Goal: Contribute content: Contribute content

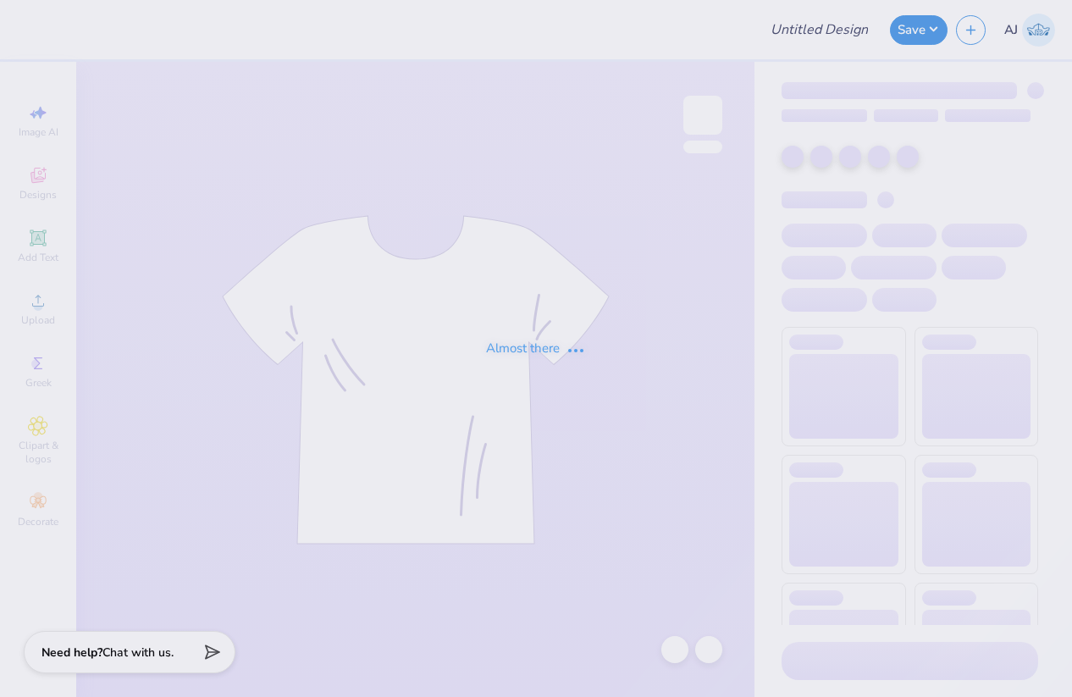
type input "Tshirts"
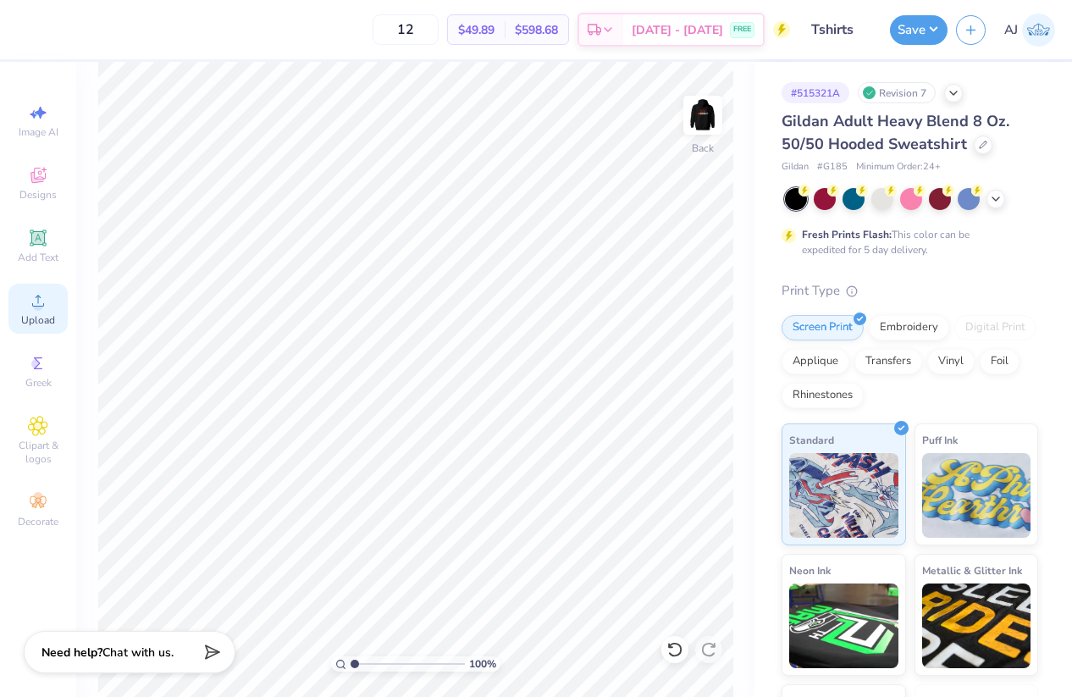
click at [41, 320] on span "Upload" at bounding box center [38, 320] width 34 height 14
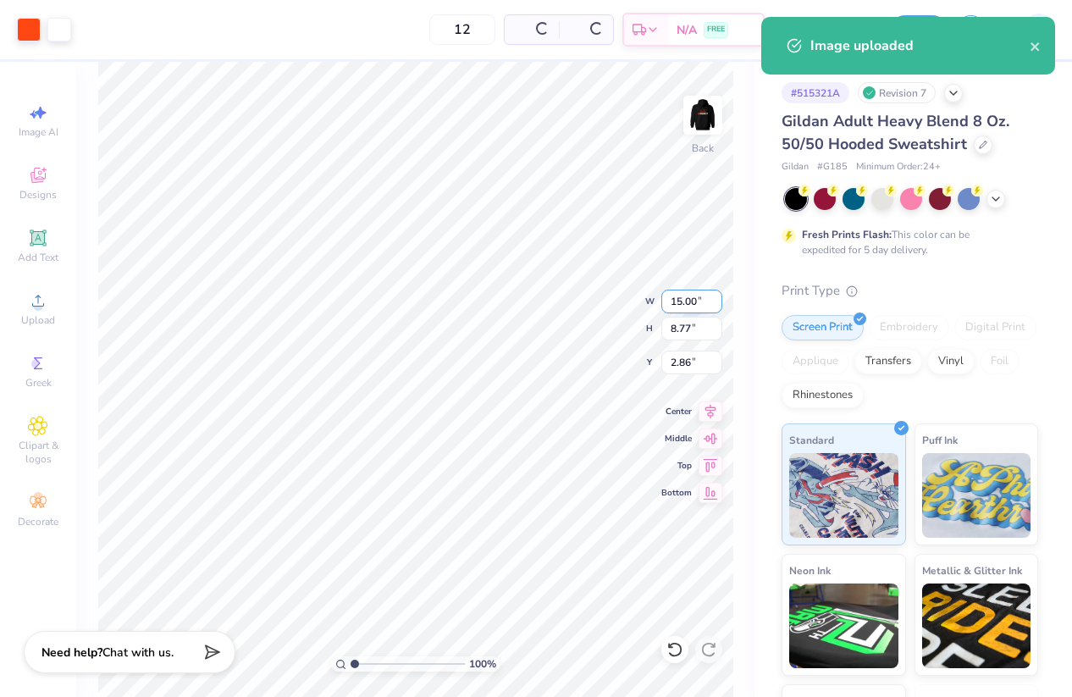
click at [681, 303] on input "15.00" at bounding box center [691, 302] width 61 height 24
type input "3.00"
type input "1.75"
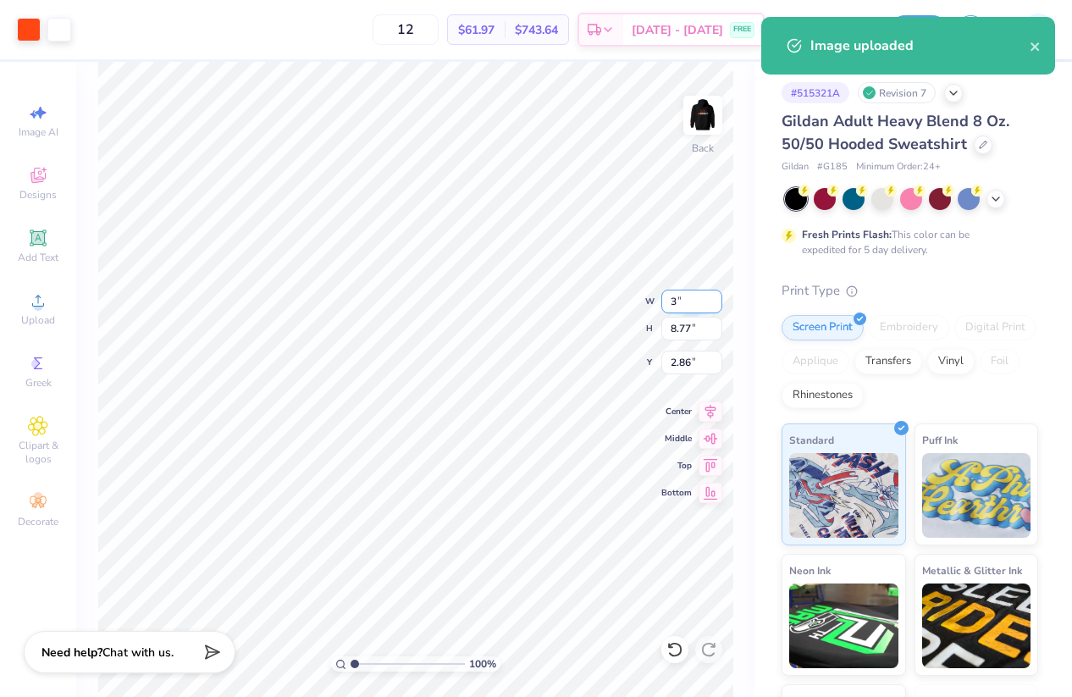
type input "6.37"
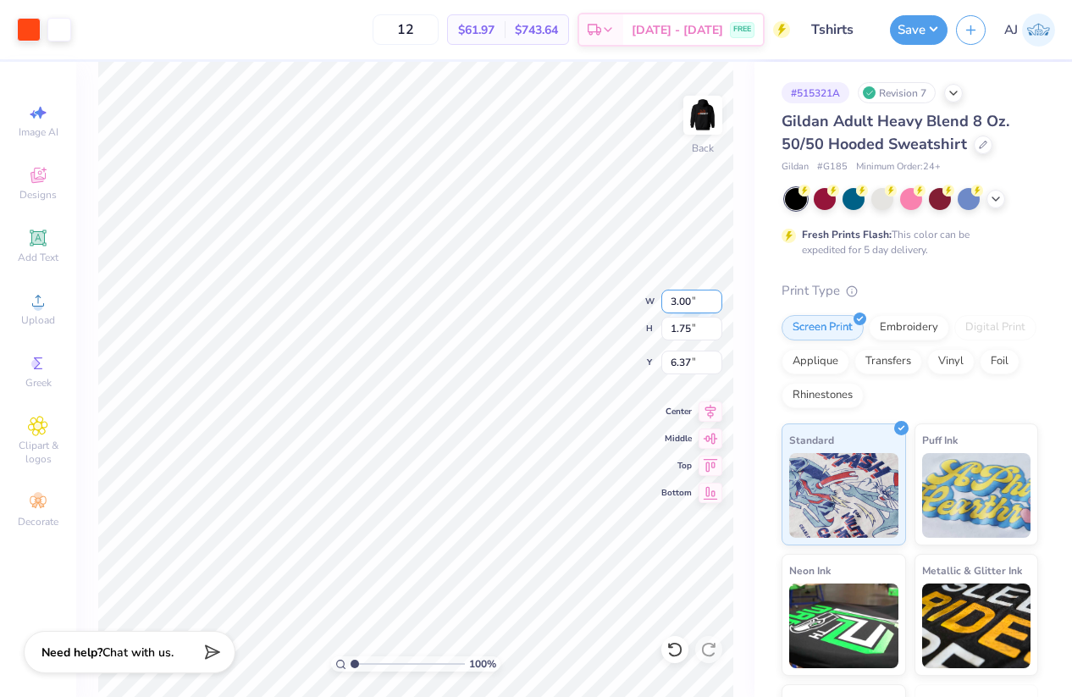
click at [677, 301] on input "3.00" at bounding box center [691, 302] width 61 height 24
type input "3.50"
type input "2.05"
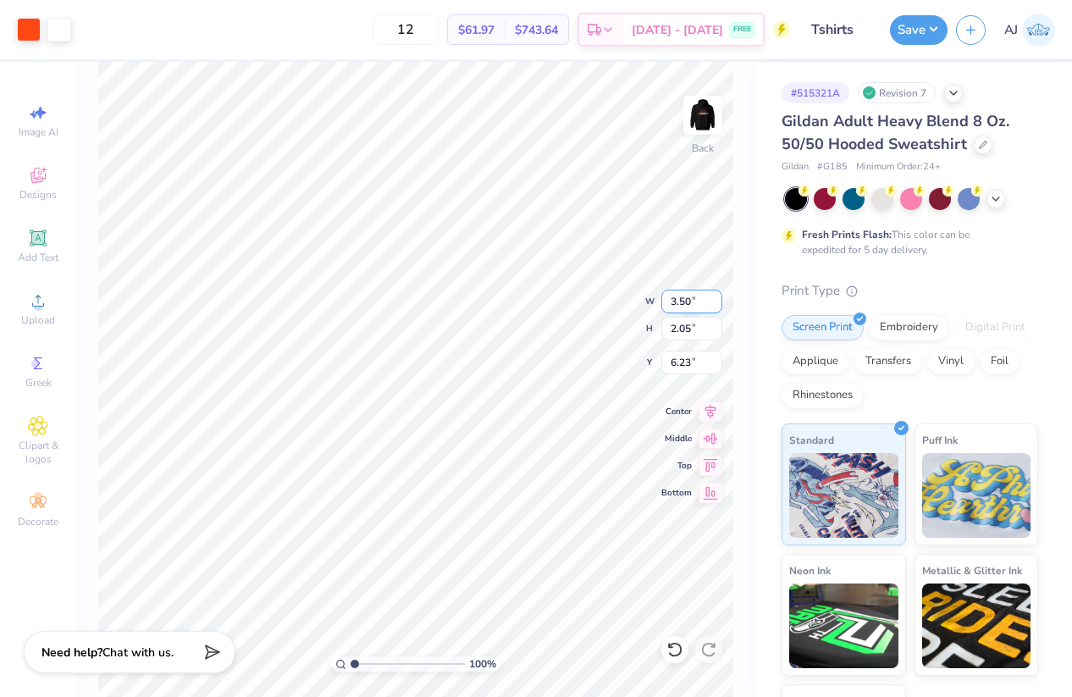
type input "3.00"
click at [689, 139] on div "Back" at bounding box center [702, 126] width 39 height 60
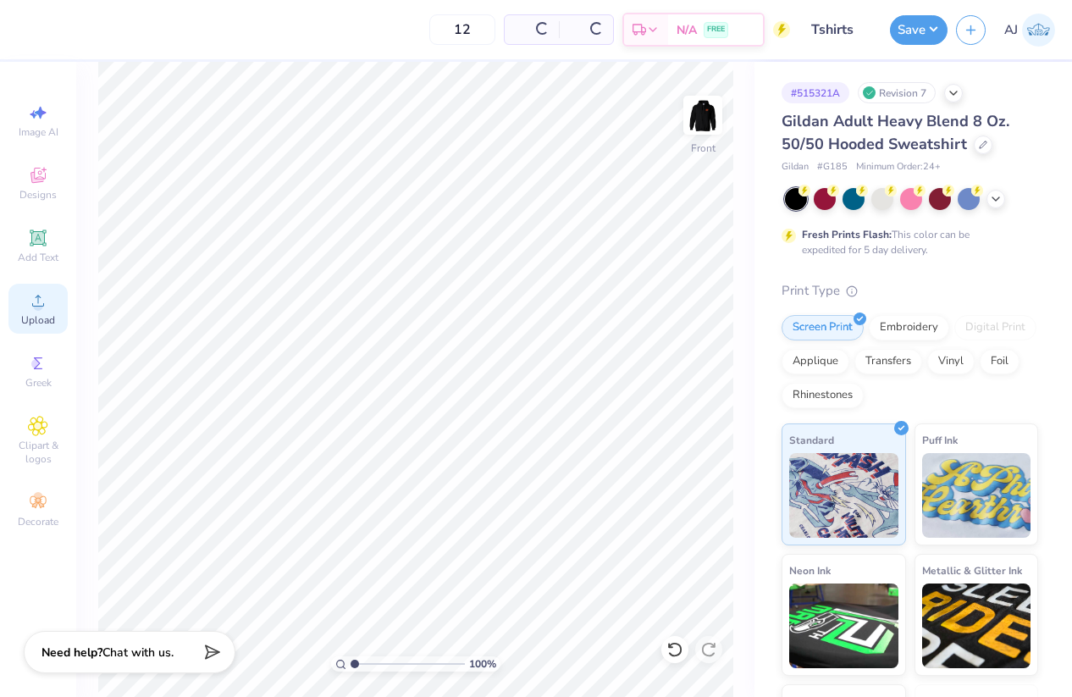
click at [37, 308] on circle at bounding box center [37, 305] width 9 height 9
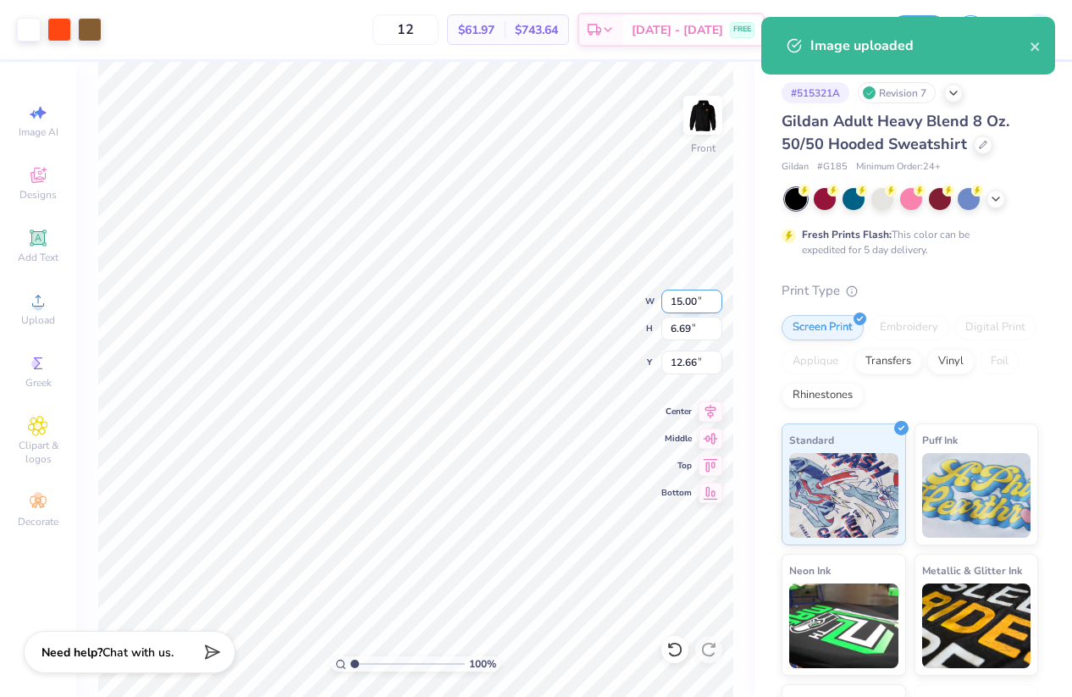
click at [688, 301] on input "15.00" at bounding box center [691, 302] width 61 height 24
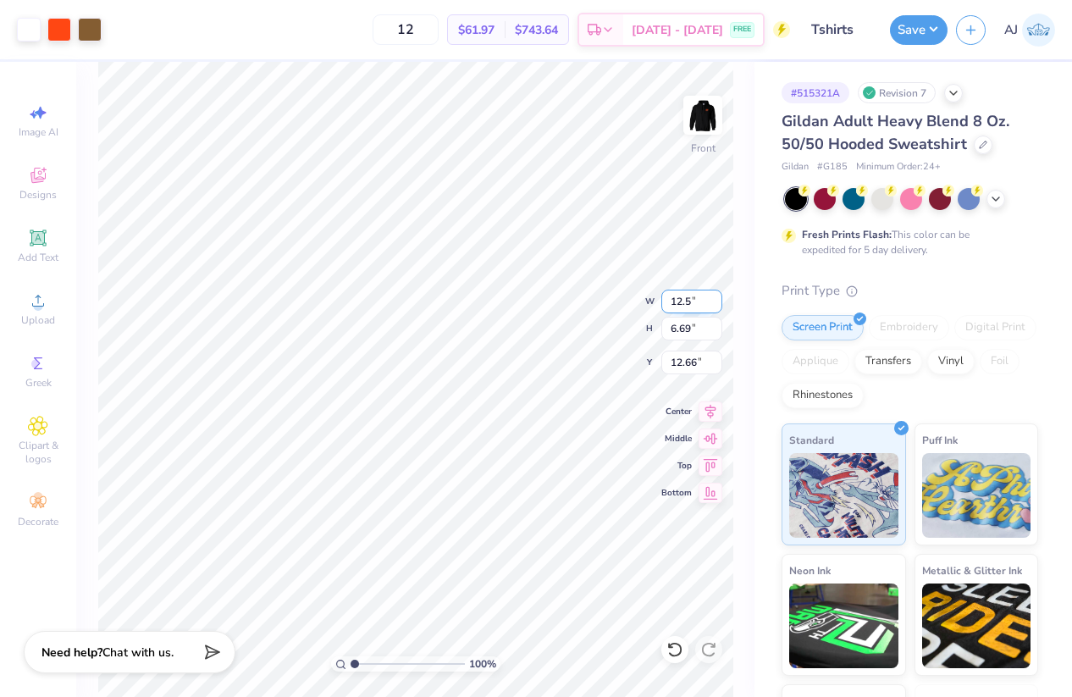
type input "12.50"
type input "5.57"
click at [688, 366] on input "13.21" at bounding box center [691, 363] width 61 height 24
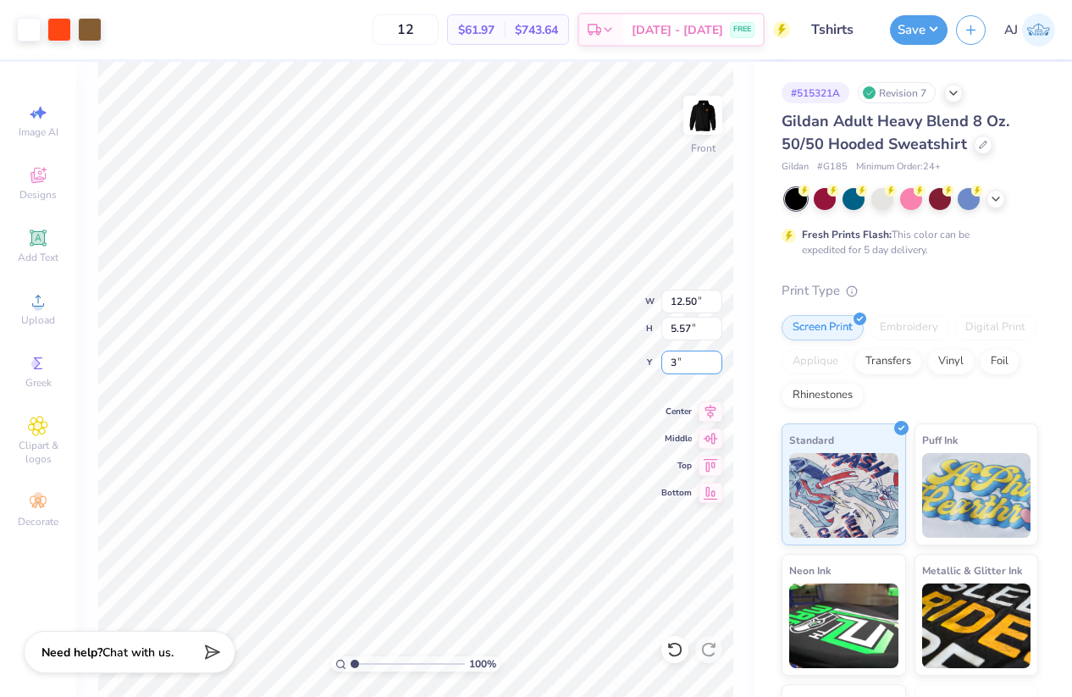
type input "6.00"
drag, startPoint x: 934, startPoint y: 30, endPoint x: 934, endPoint y: 43, distance: 13.5
click at [934, 29] on button "Save" at bounding box center [919, 30] width 58 height 30
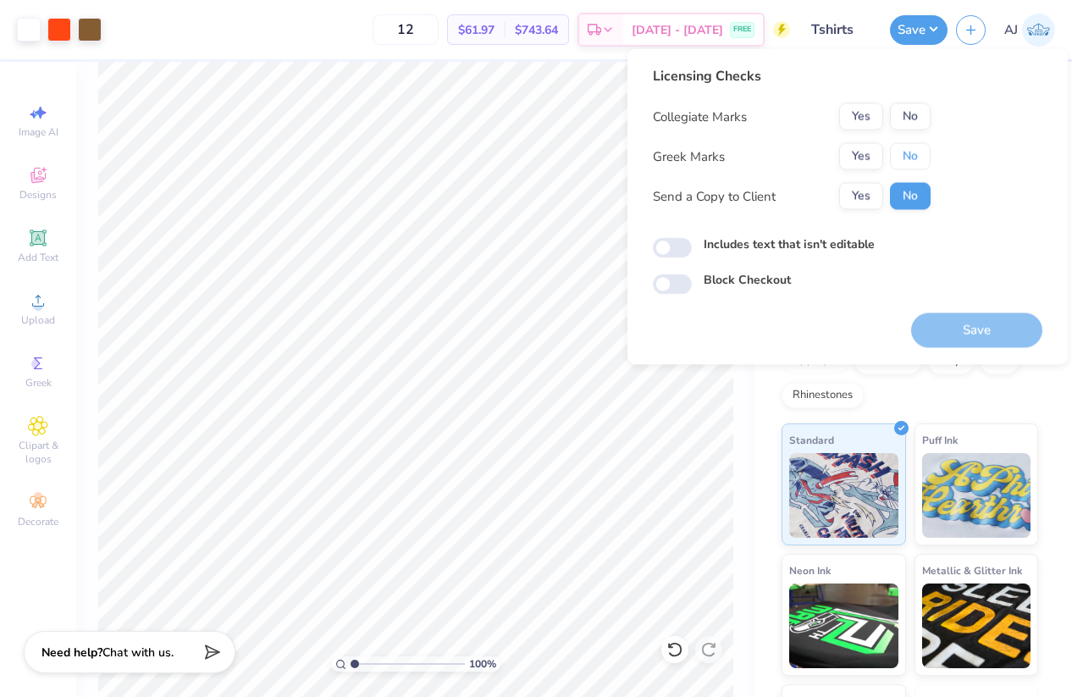
drag, startPoint x: 910, startPoint y: 158, endPoint x: 921, endPoint y: 140, distance: 20.5
click at [912, 158] on button "No" at bounding box center [910, 156] width 41 height 27
click at [931, 115] on div "Licensing Checks Collegiate Marks Yes No Greek Marks Yes No Send a Copy to Clie…" at bounding box center [848, 180] width 390 height 229
click at [905, 119] on button "No" at bounding box center [910, 116] width 41 height 27
click at [671, 247] on input "Includes text that isn't editable" at bounding box center [672, 248] width 39 height 20
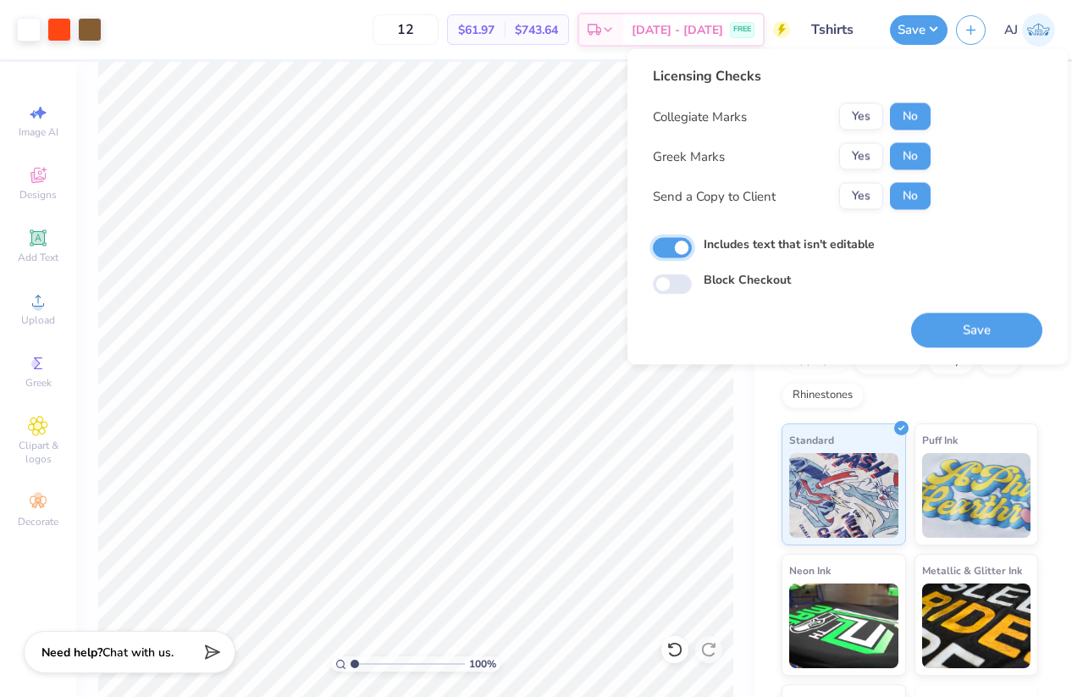
checkbox input "true"
drag, startPoint x: 947, startPoint y: 319, endPoint x: 900, endPoint y: 335, distance: 49.3
click at [947, 318] on button "Save" at bounding box center [976, 330] width 131 height 35
